Goal: Find specific page/section: Find specific page/section

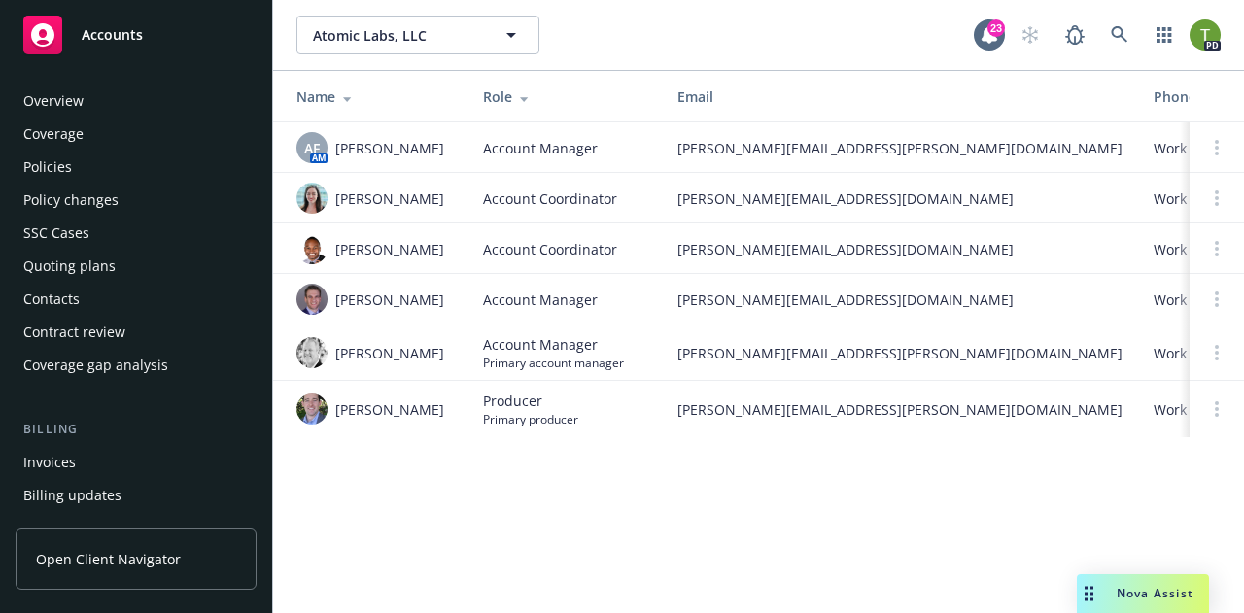
scroll to position [380, 0]
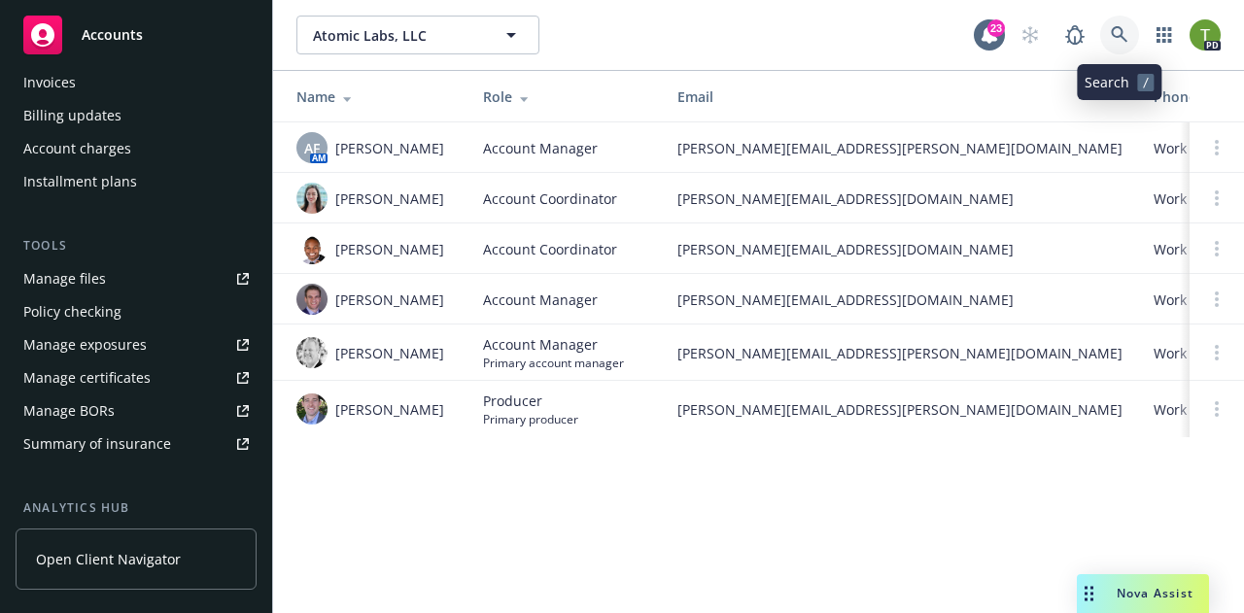
click at [1121, 43] on icon at bounding box center [1120, 35] width 18 height 18
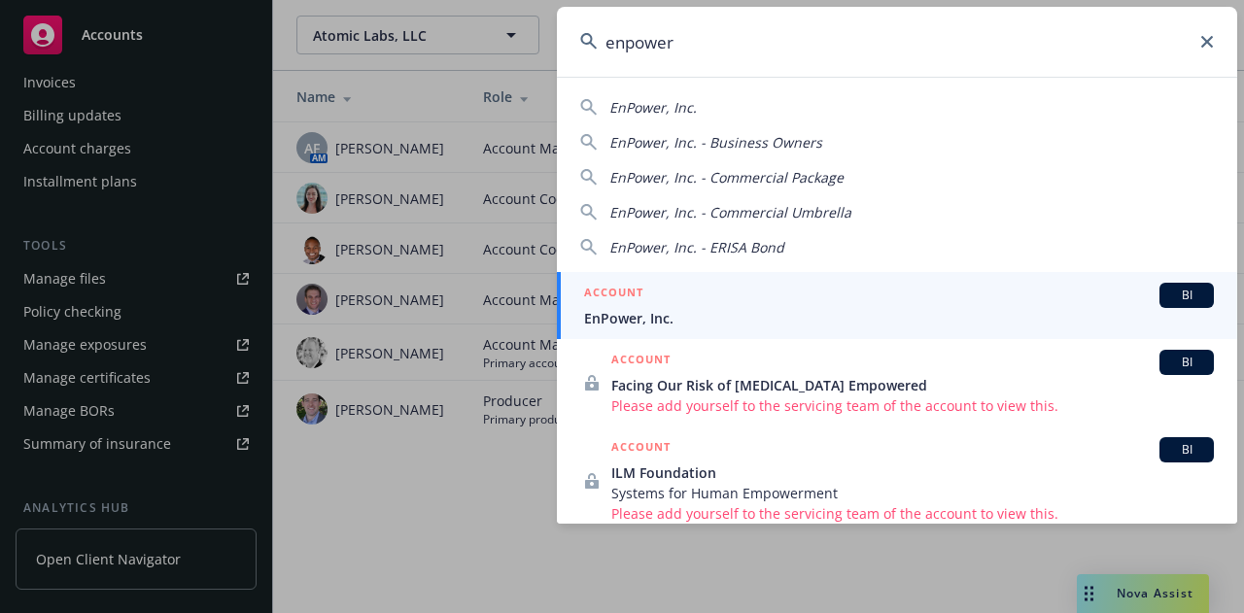
type input "enpower"
click at [650, 312] on span "EnPower, Inc." at bounding box center [899, 318] width 630 height 20
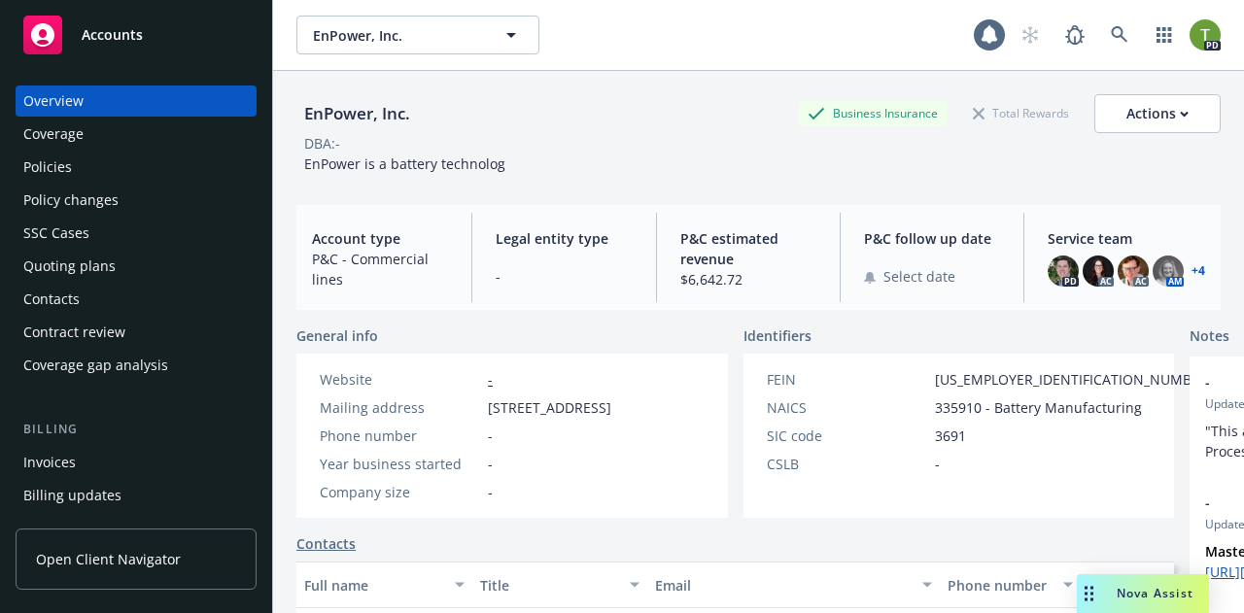
click at [109, 176] on div "Policies" at bounding box center [136, 167] width 226 height 31
